Goal: Information Seeking & Learning: Learn about a topic

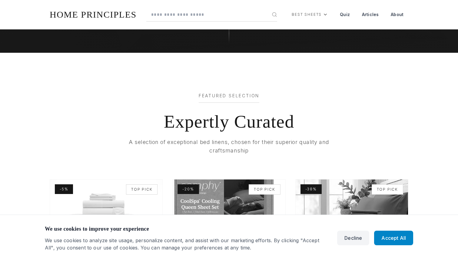
scroll to position [281, 0]
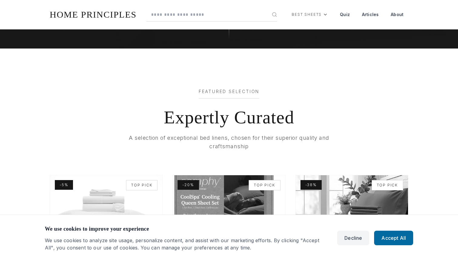
click at [404, 239] on button "Accept All" at bounding box center [393, 238] width 39 height 15
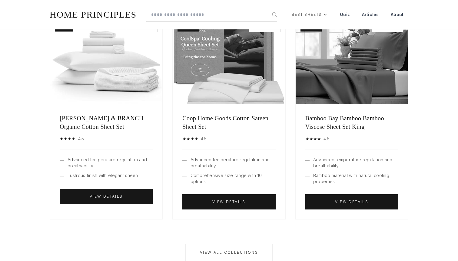
scroll to position [440, 0]
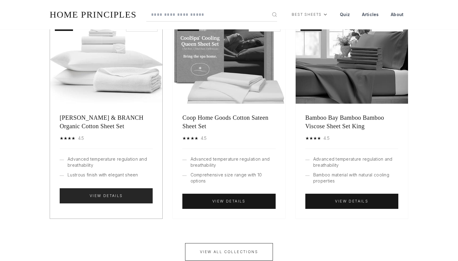
click at [122, 196] on div "View Details" at bounding box center [106, 195] width 93 height 15
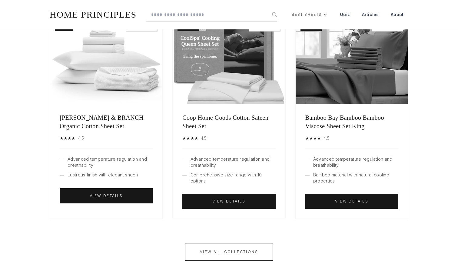
click at [430, 119] on section "Featured Selection Expertly Curated A selection of exceptional bed linens, chos…" at bounding box center [229, 95] width 458 height 410
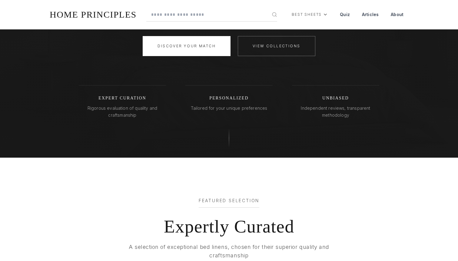
scroll to position [0, 0]
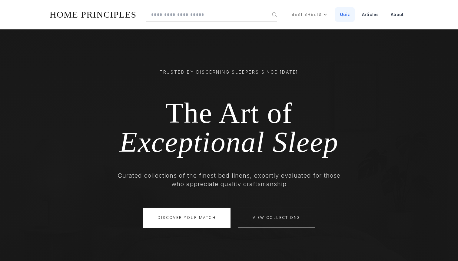
click at [342, 17] on link "Quiz" at bounding box center [345, 14] width 20 height 15
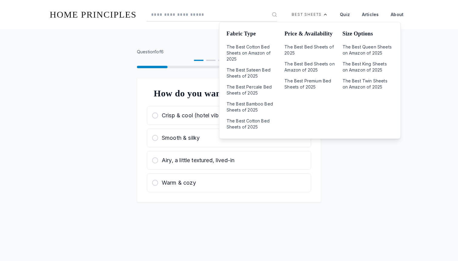
click at [326, 15] on icon at bounding box center [325, 14] width 5 height 5
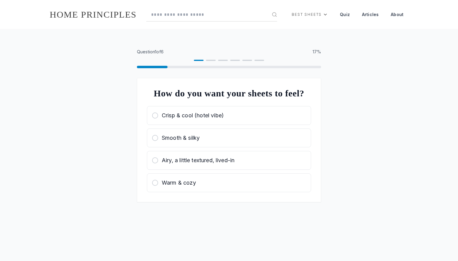
click at [62, 13] on link "HOME PRINCIPLES" at bounding box center [93, 14] width 87 height 10
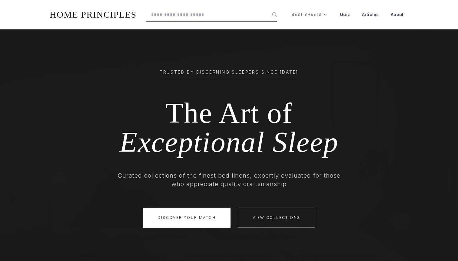
click at [177, 16] on input "text" at bounding box center [211, 15] width 131 height 14
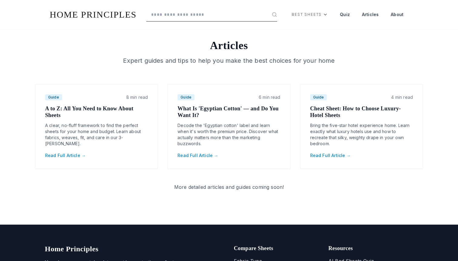
scroll to position [1217, 0]
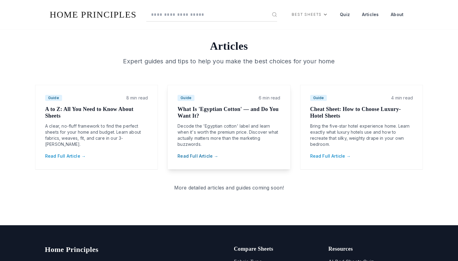
click at [199, 155] on link "Read Full Article →" at bounding box center [198, 155] width 41 height 5
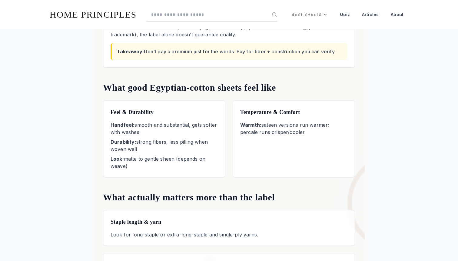
scroll to position [445, 0]
